Goal: Check status

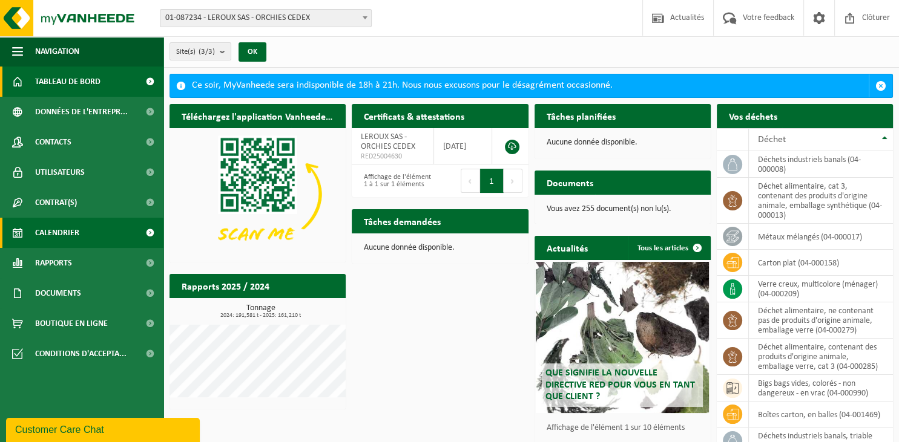
click at [69, 225] on span "Calendrier" at bounding box center [57, 233] width 44 height 30
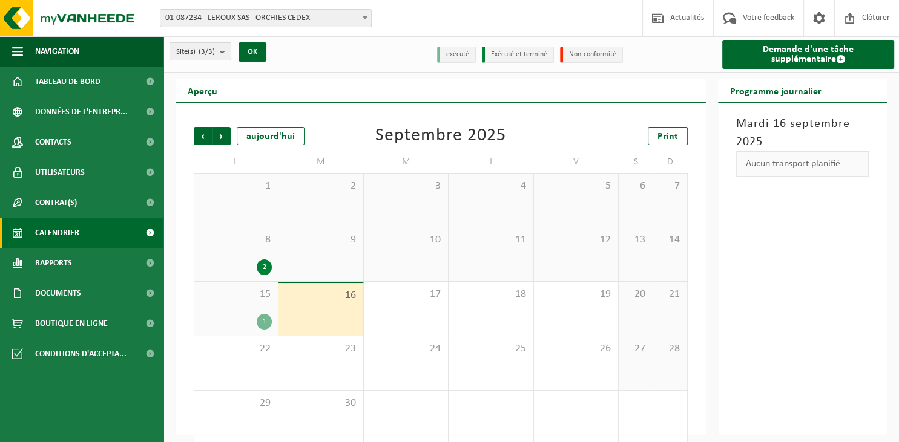
click at [229, 307] on div "15 1" at bounding box center [236, 309] width 84 height 54
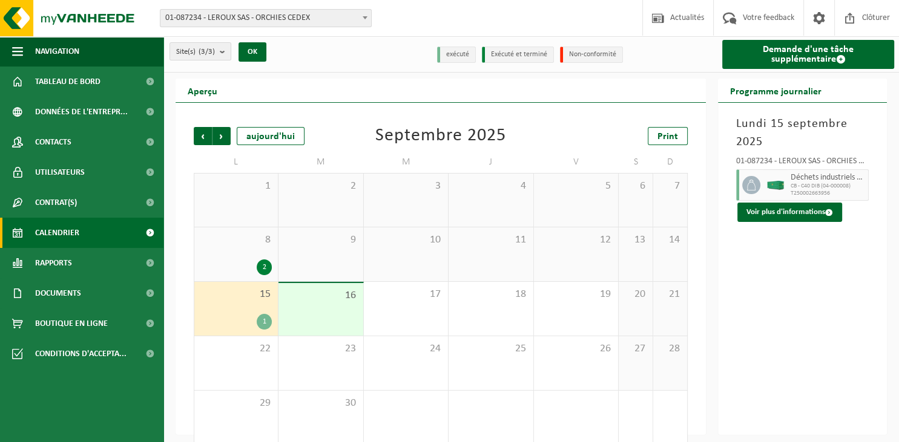
click at [267, 324] on div "1" at bounding box center [264, 322] width 15 height 16
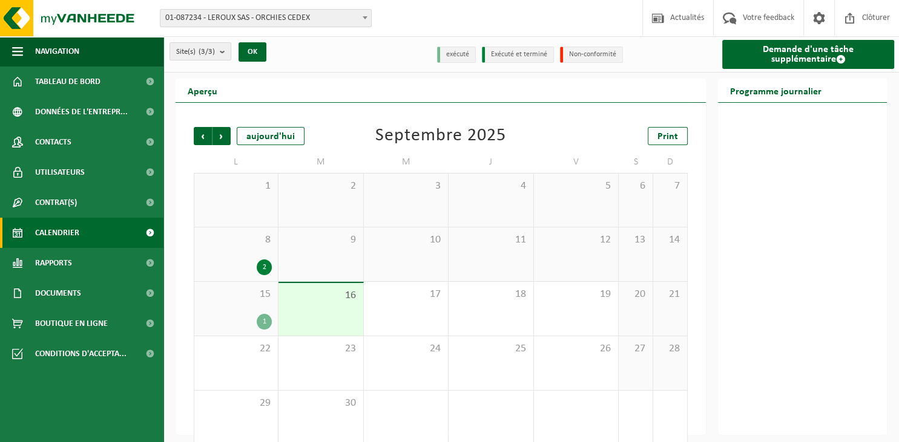
click at [240, 317] on div "1" at bounding box center [235, 322] width 71 height 16
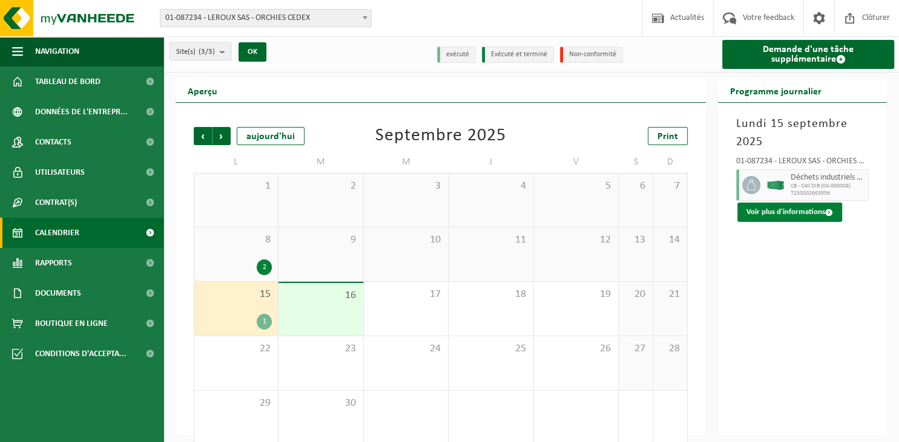
click at [799, 210] on button "Voir plus d'informations" at bounding box center [789, 212] width 105 height 19
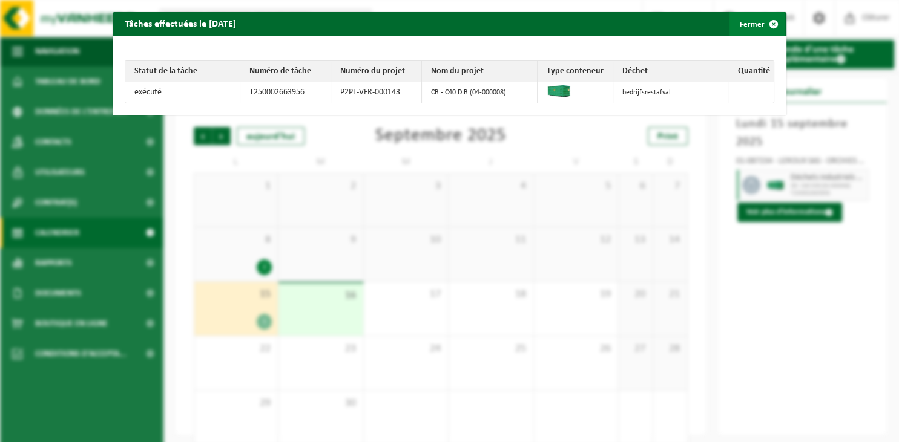
click at [767, 21] on span "button" at bounding box center [773, 24] width 24 height 24
